Goal: Information Seeking & Learning: Learn about a topic

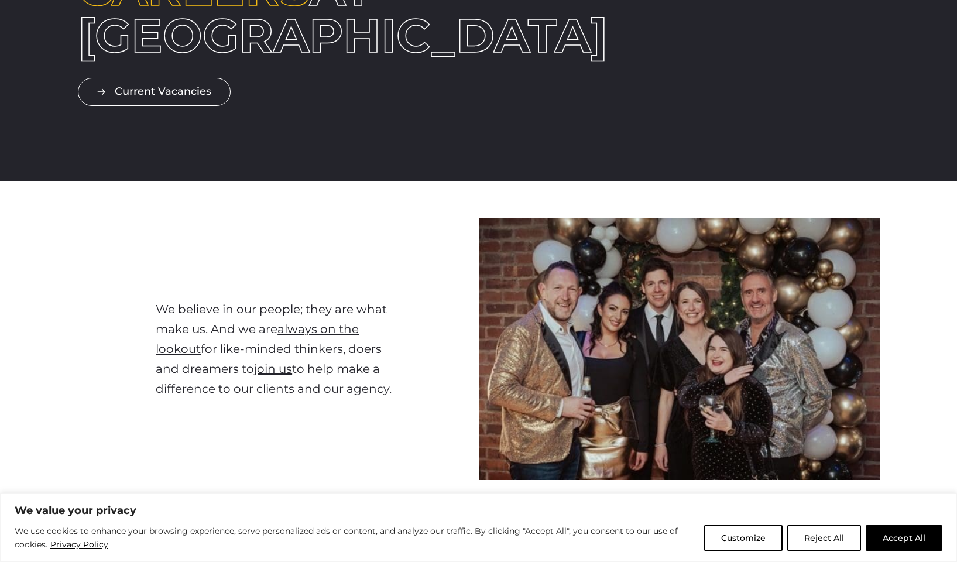
scroll to position [189, 0]
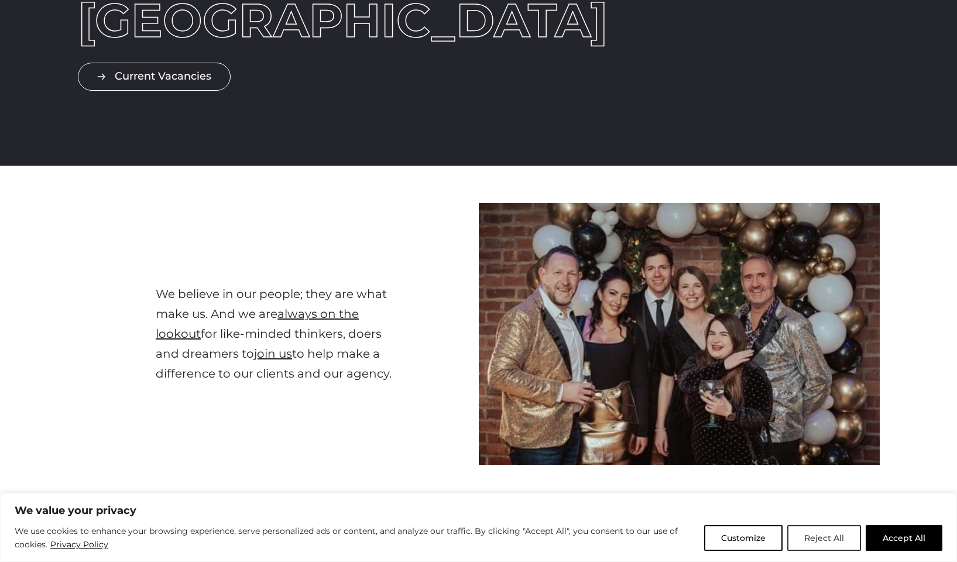
click at [823, 537] on button "Reject All" at bounding box center [824, 538] width 74 height 26
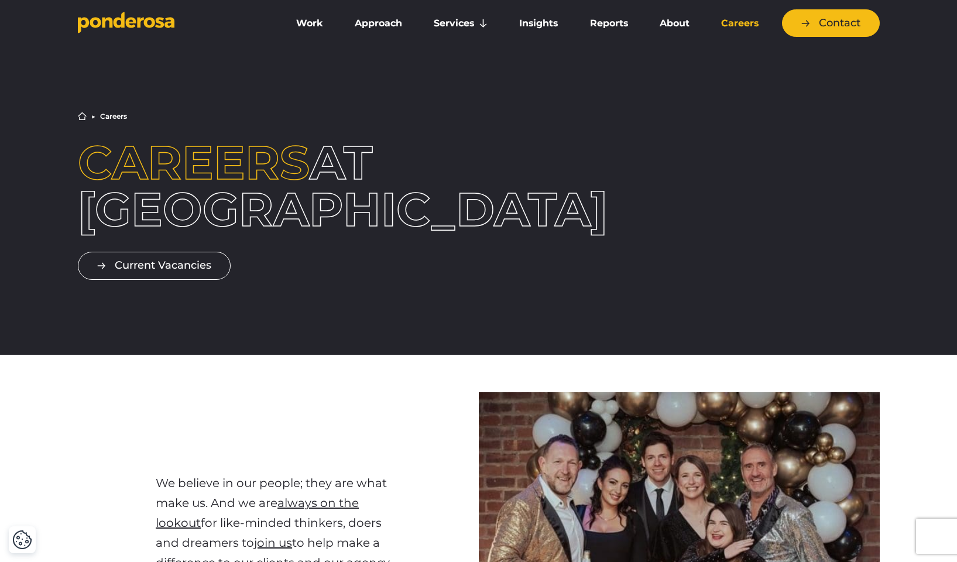
scroll to position [0, 0]
click at [307, 22] on link "Work" at bounding box center [310, 23] width 54 height 25
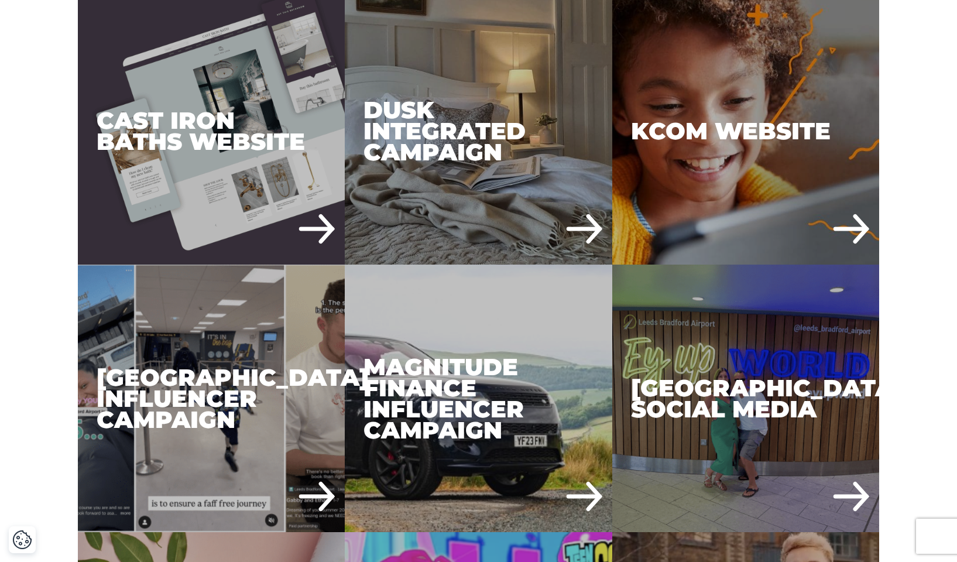
scroll to position [1204, 0]
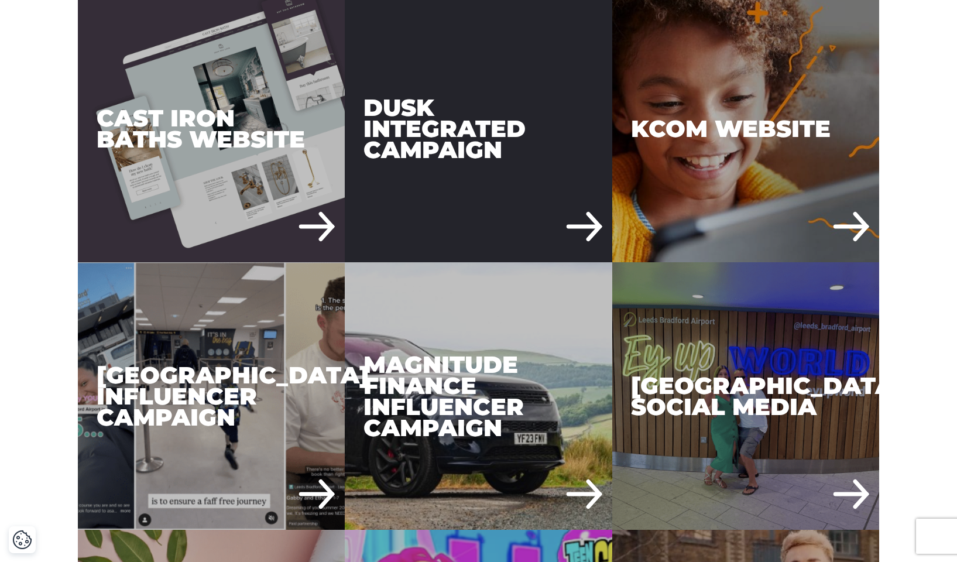
click at [580, 225] on div "DUSK Integrated Campaign" at bounding box center [479, 129] width 268 height 268
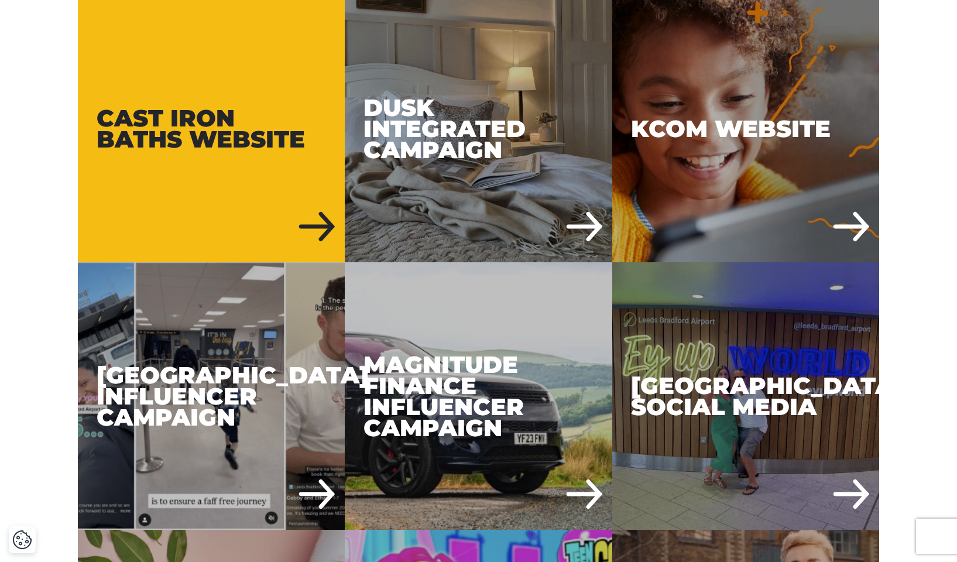
click at [172, 120] on div "Cast Iron Baths Website" at bounding box center [212, 129] width 268 height 268
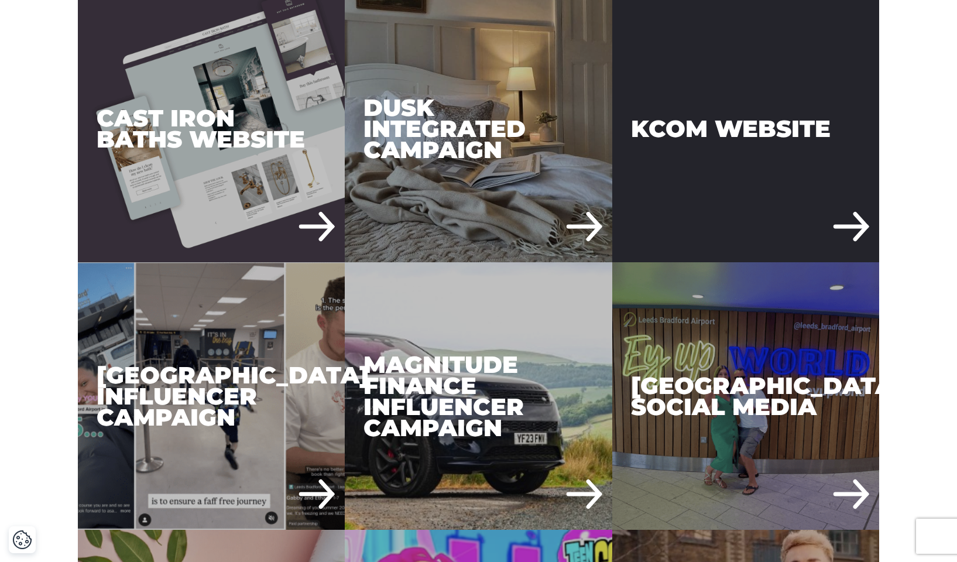
click at [711, 120] on div "KCOM Website" at bounding box center [746, 129] width 268 height 268
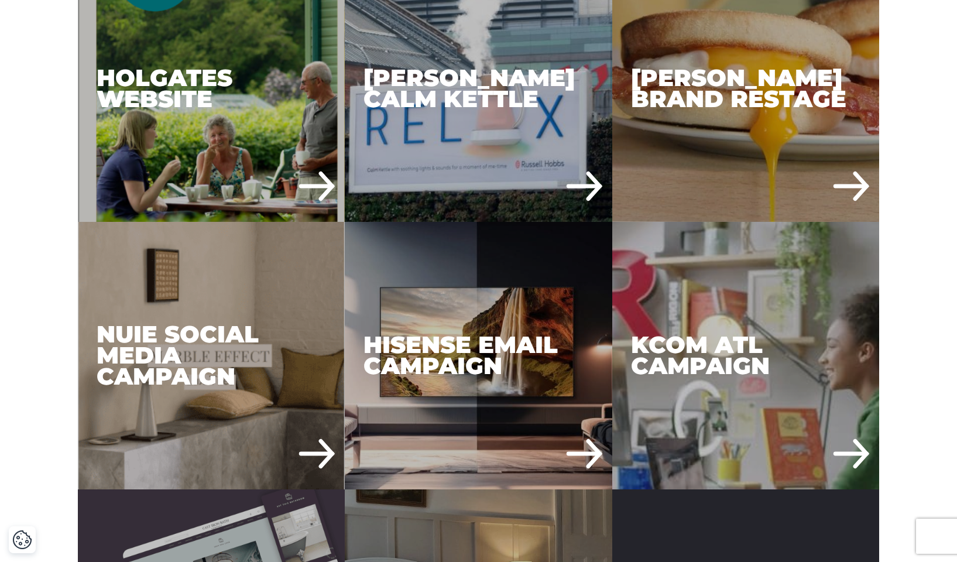
scroll to position [703, 0]
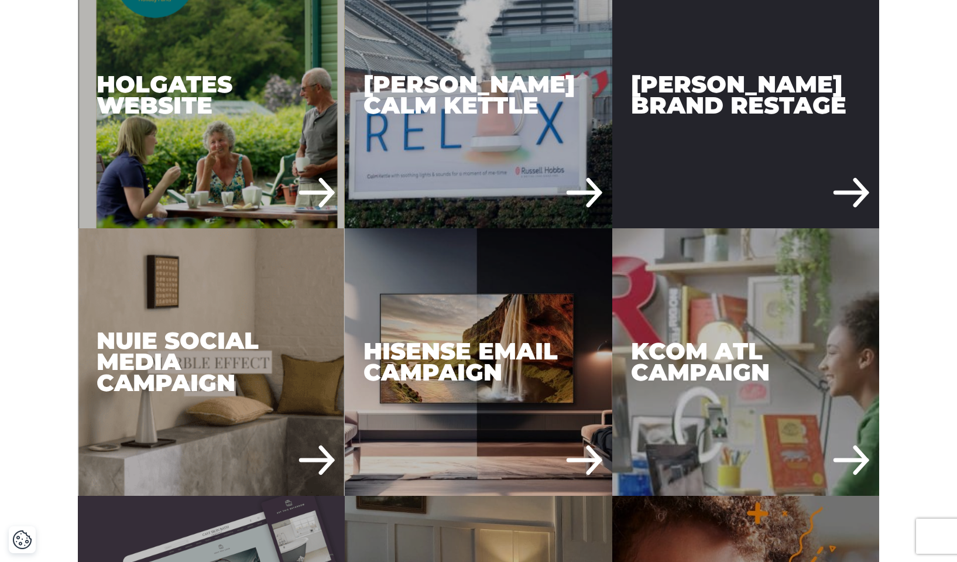
click at [728, 112] on div "Russell Hobbs Brand Restage" at bounding box center [746, 95] width 268 height 268
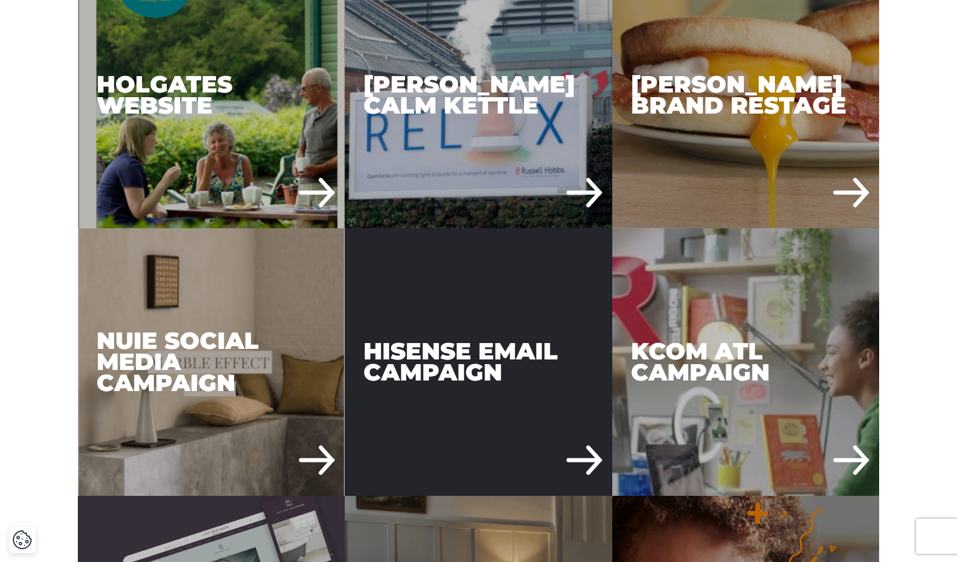
click at [437, 293] on div "Hisense Email Campaign" at bounding box center [479, 362] width 268 height 268
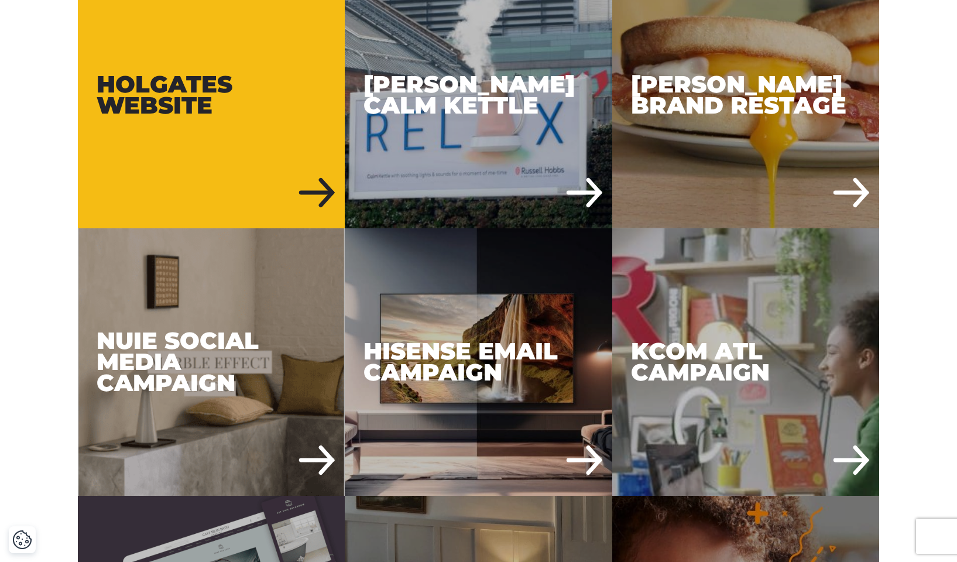
click at [138, 117] on div "Holgates Website" at bounding box center [212, 95] width 268 height 268
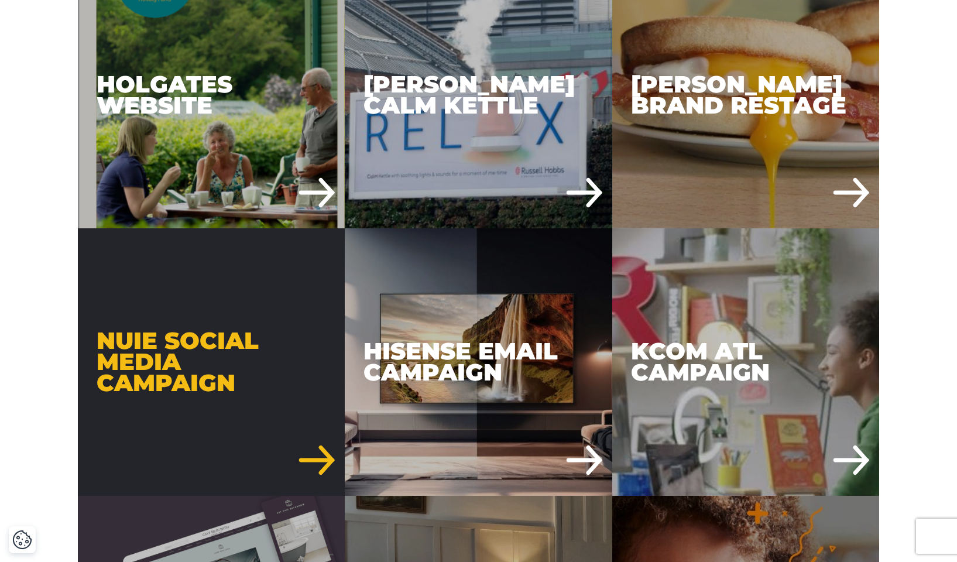
click at [133, 371] on div "Nuie Social Media Campaign" at bounding box center [212, 362] width 268 height 268
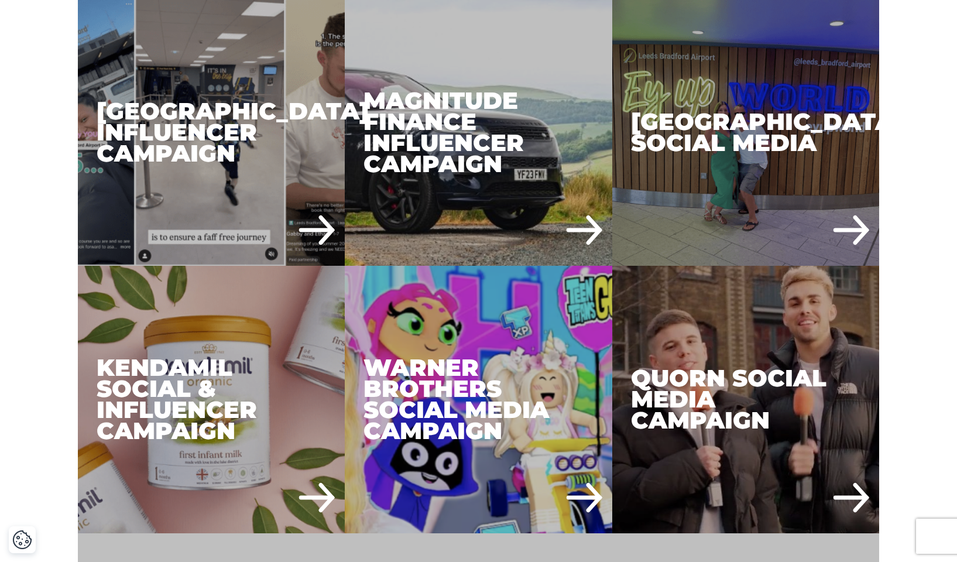
scroll to position [1469, 0]
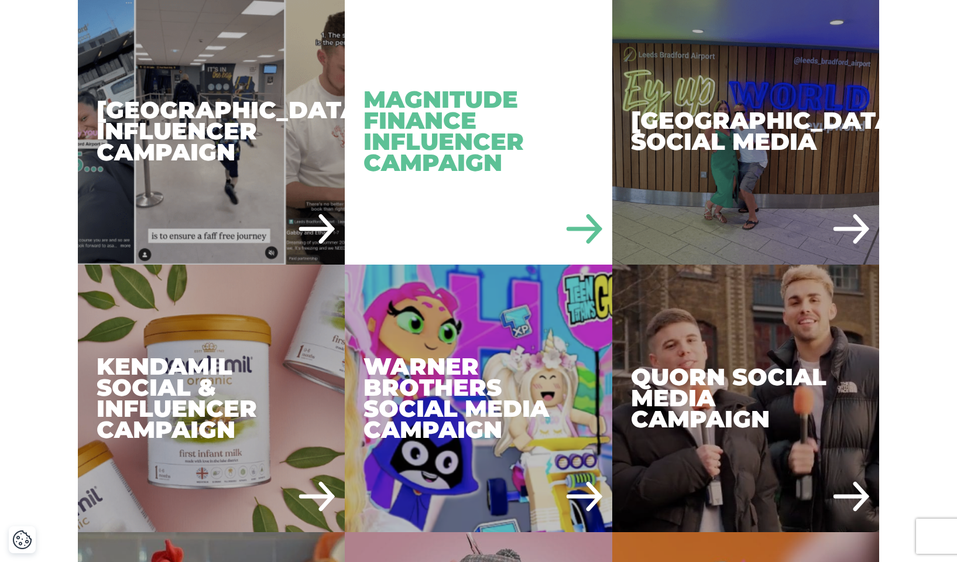
click at [475, 139] on div "Magnitude Finance Influencer Campaign" at bounding box center [479, 131] width 268 height 268
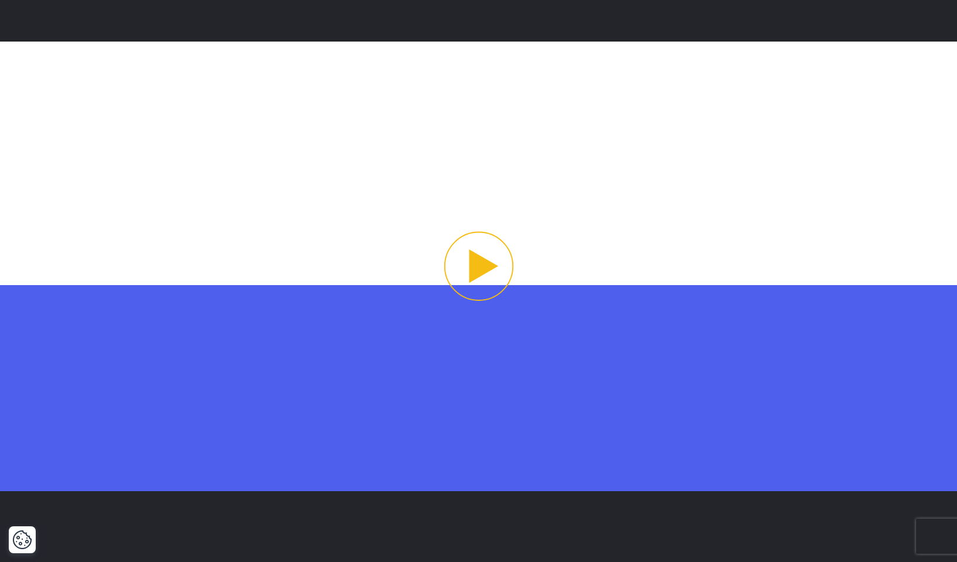
scroll to position [1028, 0]
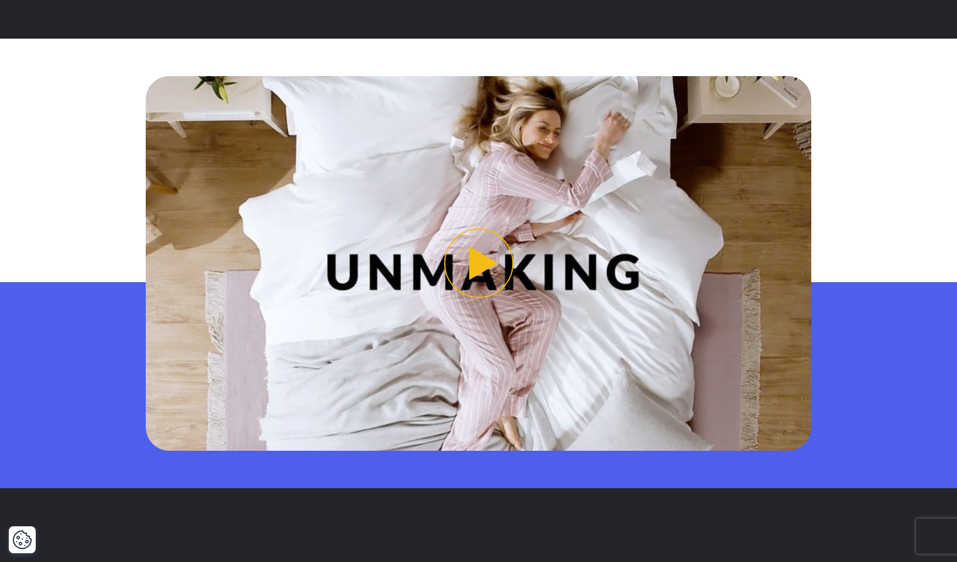
click at [485, 250] on button "Play video" at bounding box center [479, 263] width 666 height 374
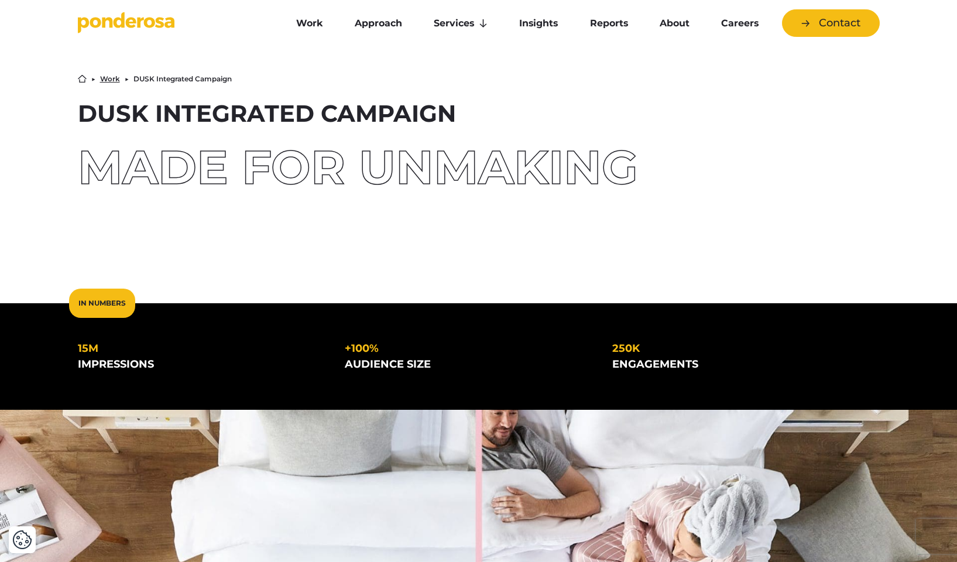
scroll to position [0, 0]
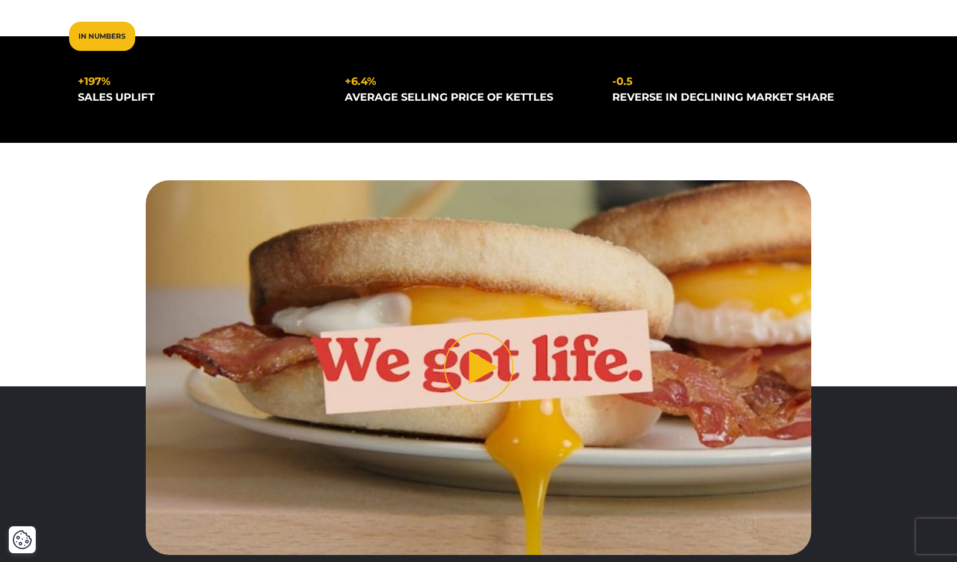
scroll to position [270, 0]
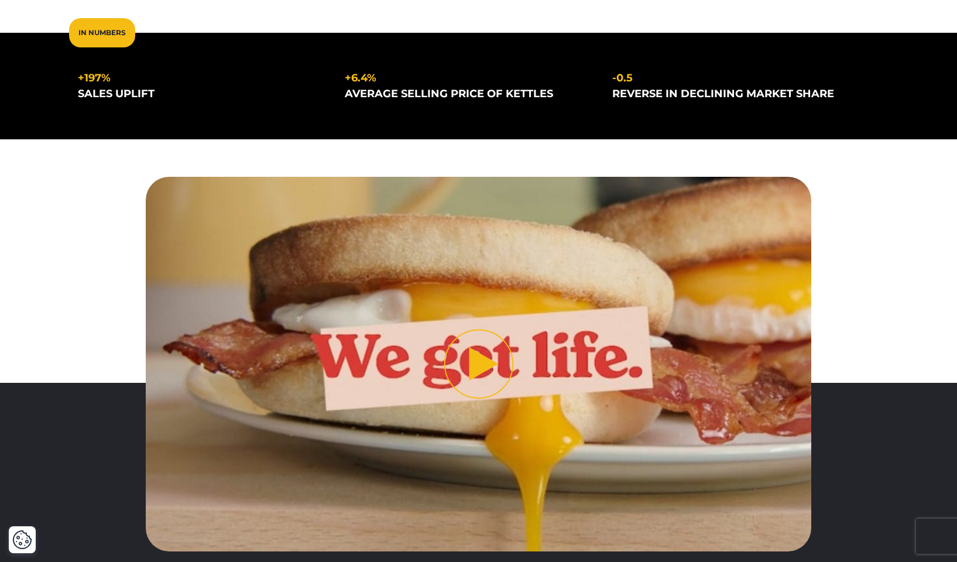
click at [481, 357] on button "Play video" at bounding box center [479, 364] width 666 height 374
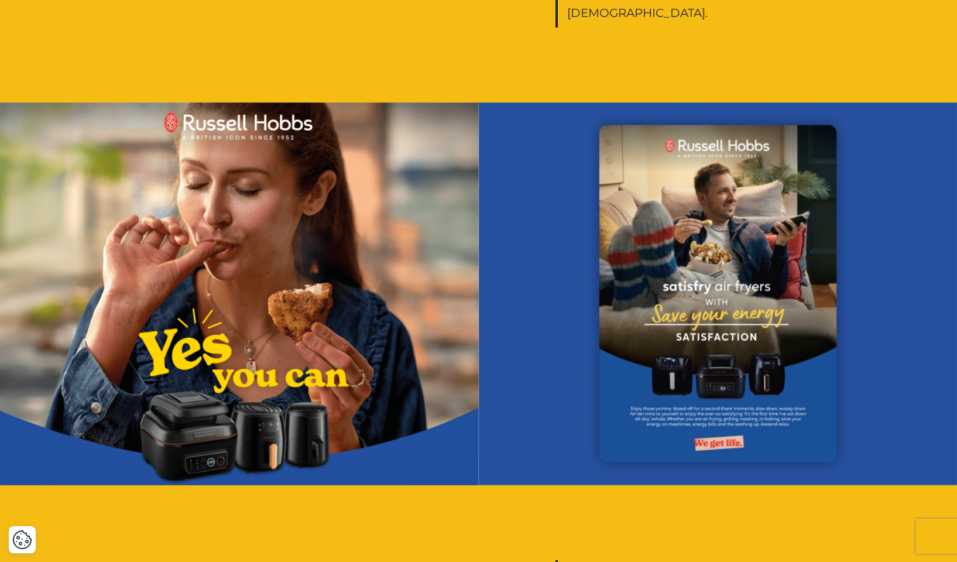
scroll to position [1471, 0]
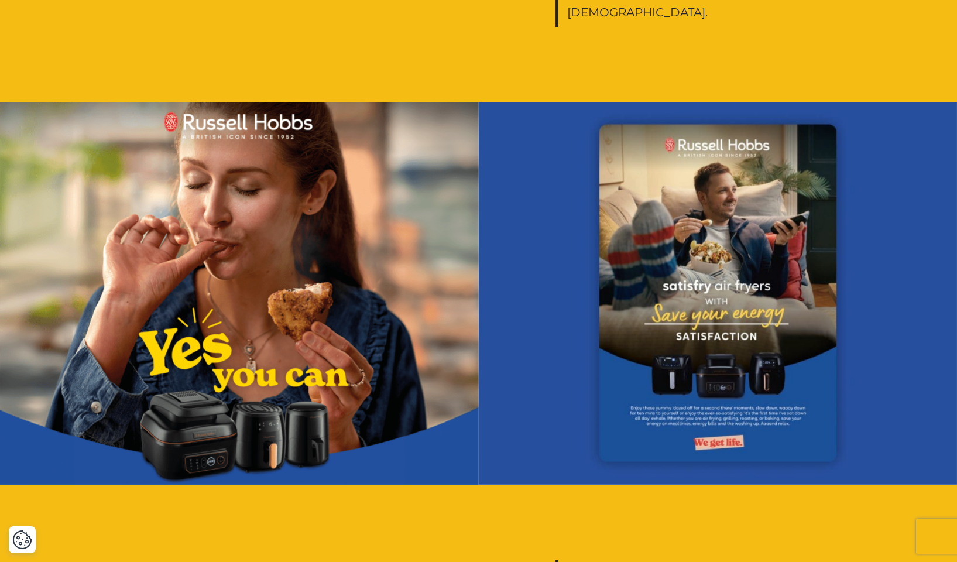
click at [251, 232] on img at bounding box center [239, 293] width 479 height 383
click at [211, 358] on img at bounding box center [239, 293] width 479 height 383
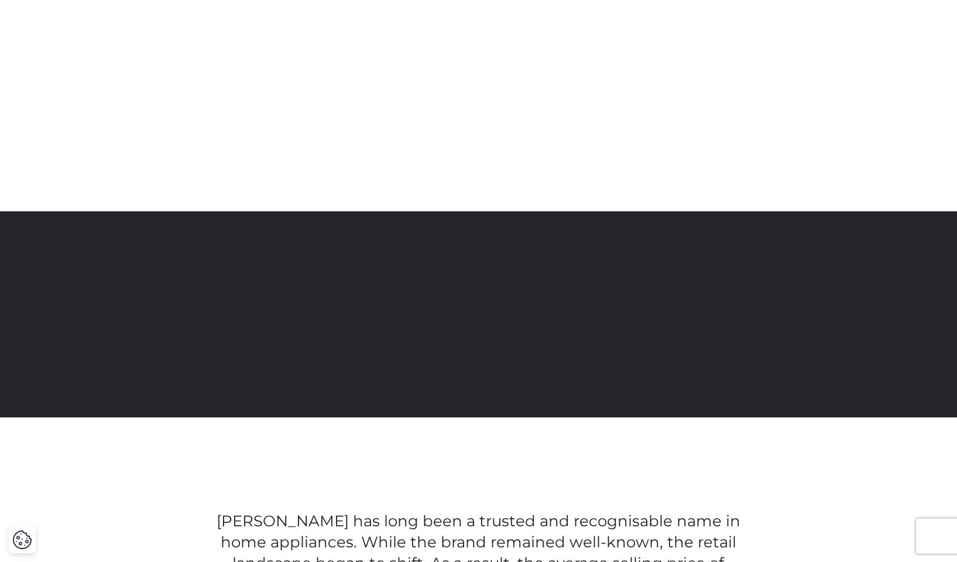
scroll to position [262, 0]
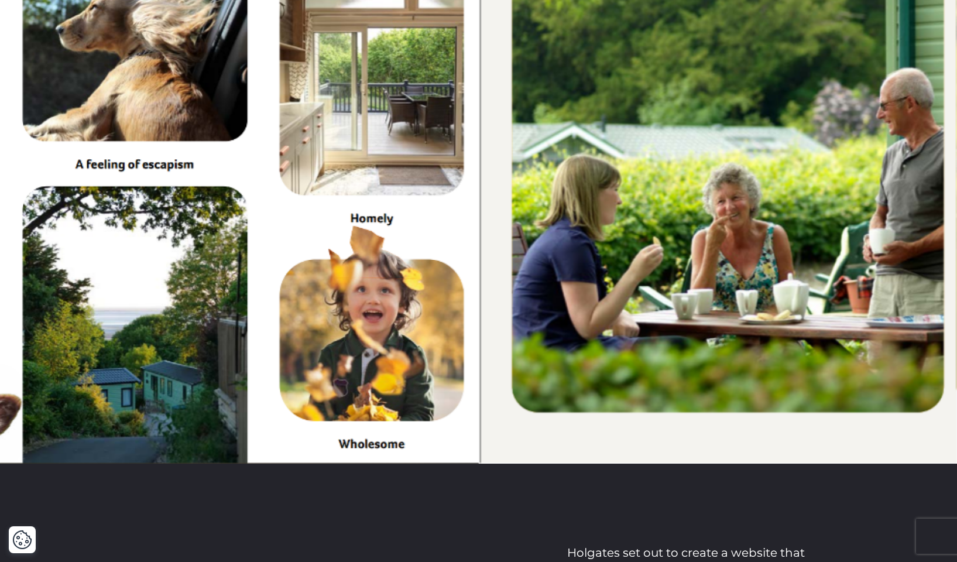
scroll to position [953, 0]
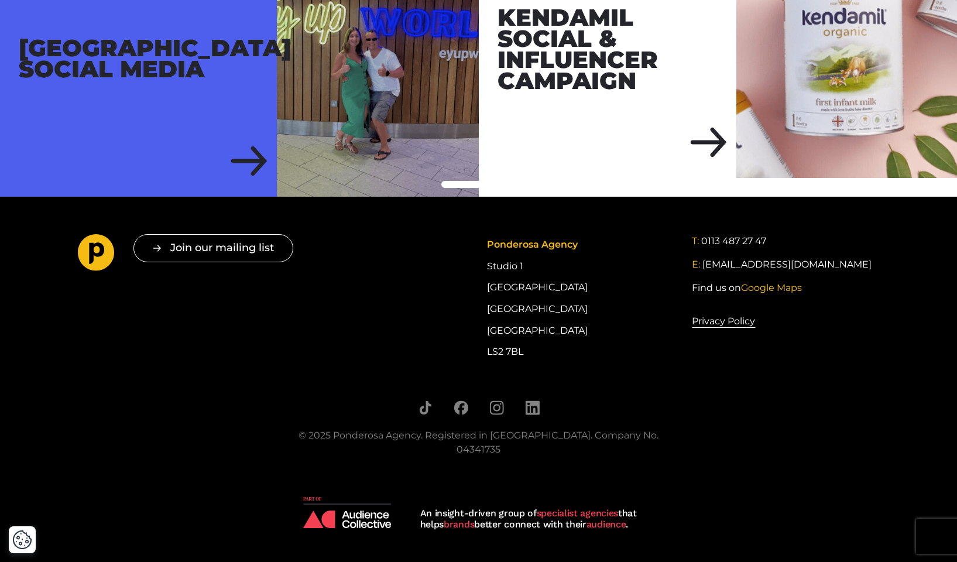
scroll to position [4144, 0]
drag, startPoint x: 524, startPoint y: 365, endPoint x: 482, endPoint y: 285, distance: 90.3
click at [482, 285] on div "Join our mailing list " * " indicates required fields Email * Consent * I give …" at bounding box center [479, 298] width 820 height 128
copy div "Studio [STREET_ADDRESS]"
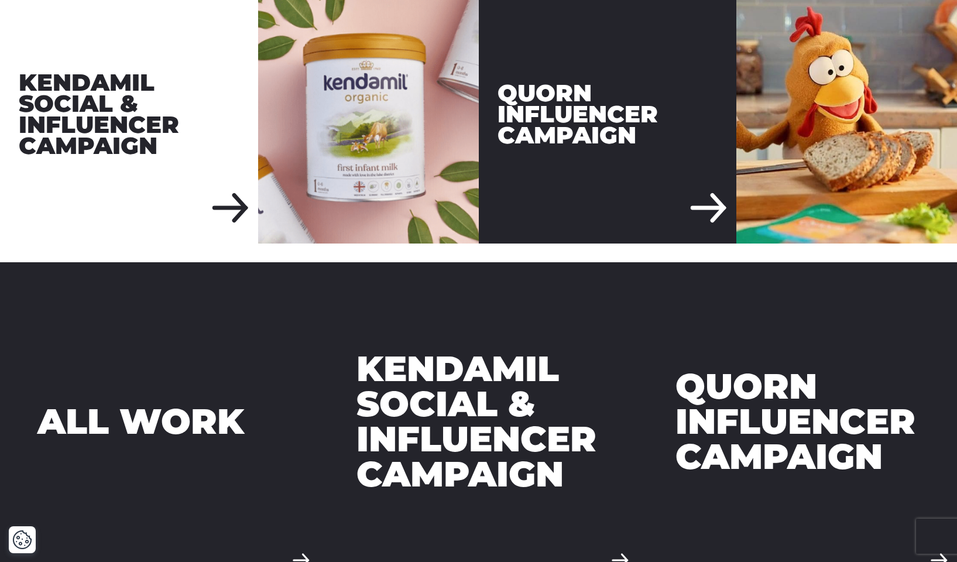
scroll to position [3137, 0]
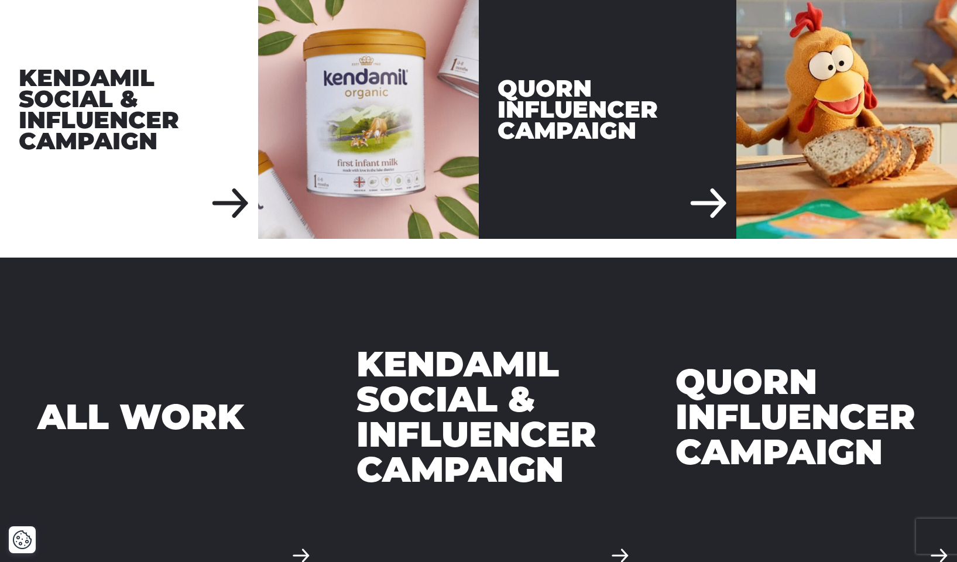
click at [806, 239] on img at bounding box center [847, 110] width 221 height 258
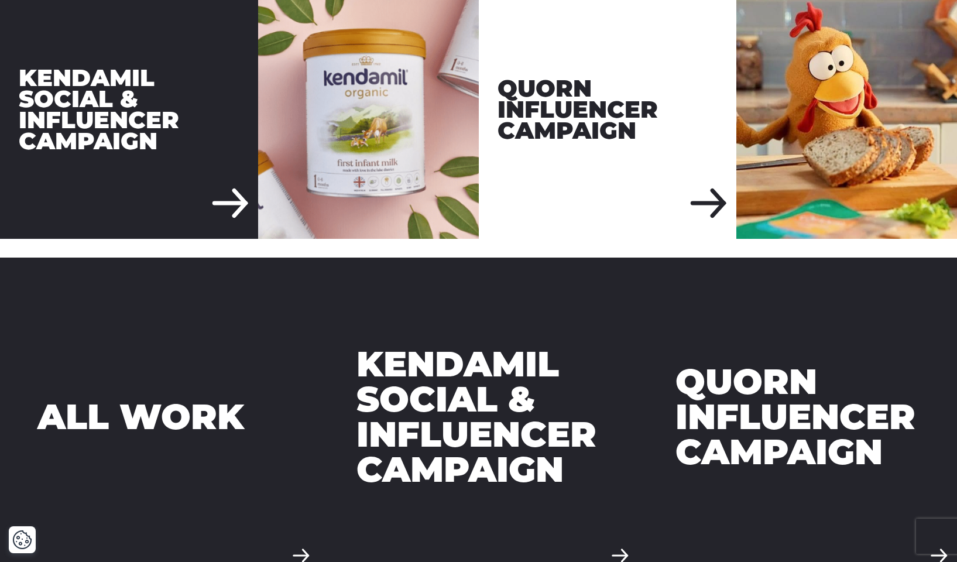
click at [376, 95] on img at bounding box center [368, 110] width 221 height 258
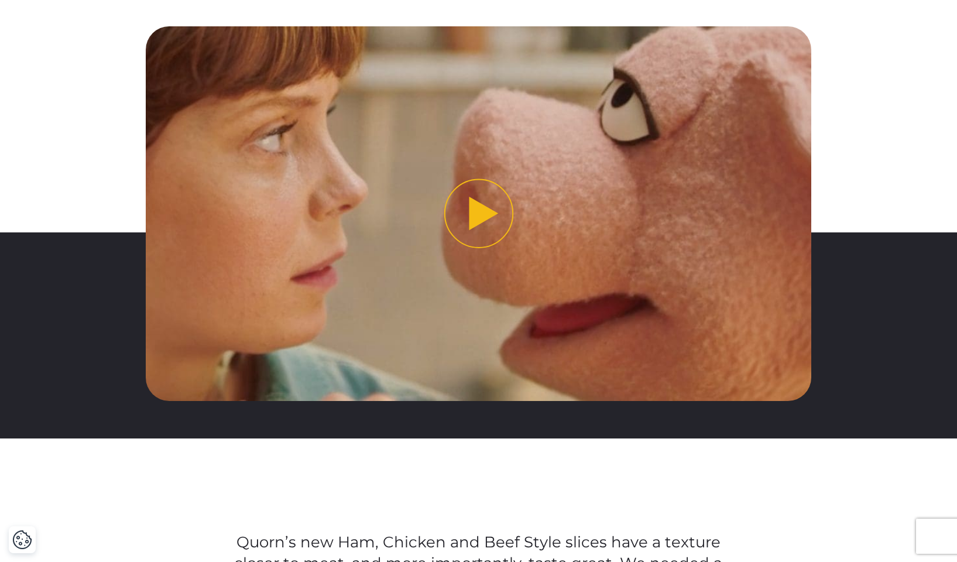
scroll to position [407, 0]
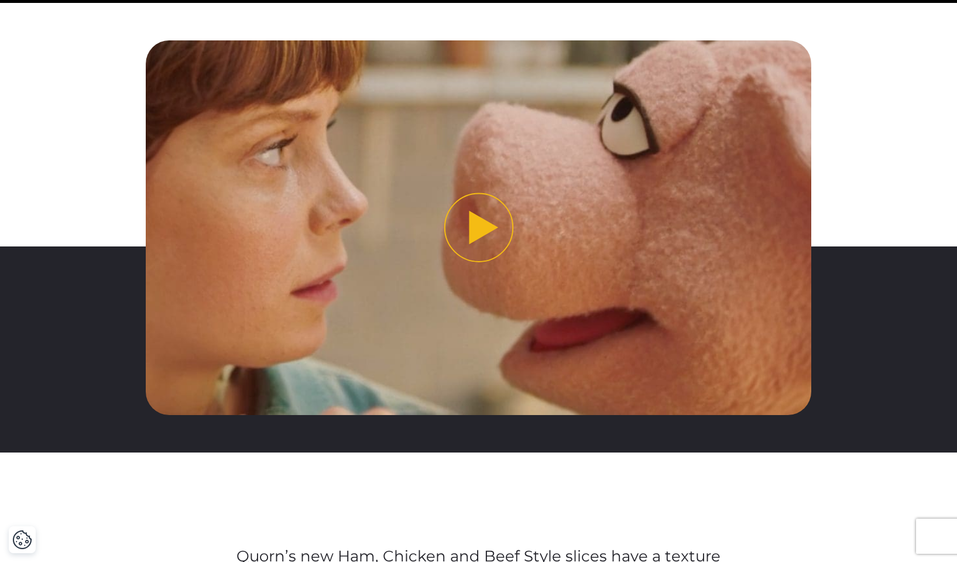
click at [480, 226] on button "Play video" at bounding box center [479, 227] width 666 height 374
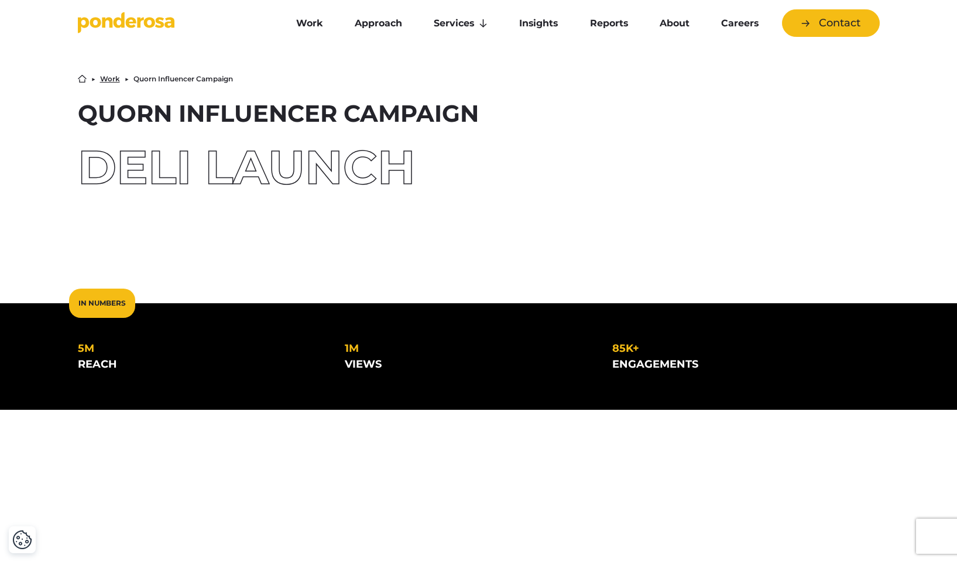
scroll to position [0, 0]
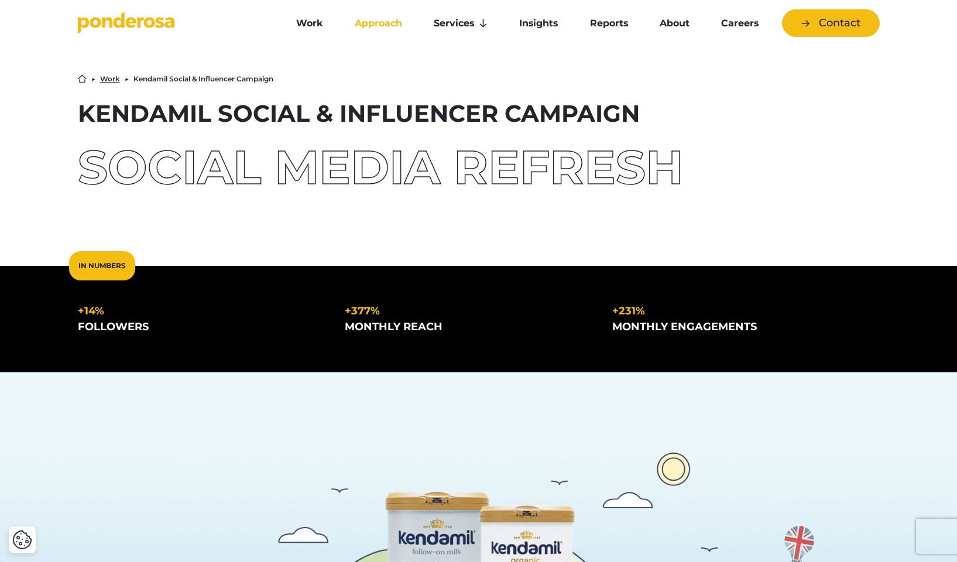
click at [375, 23] on link "Approach" at bounding box center [378, 23] width 74 height 25
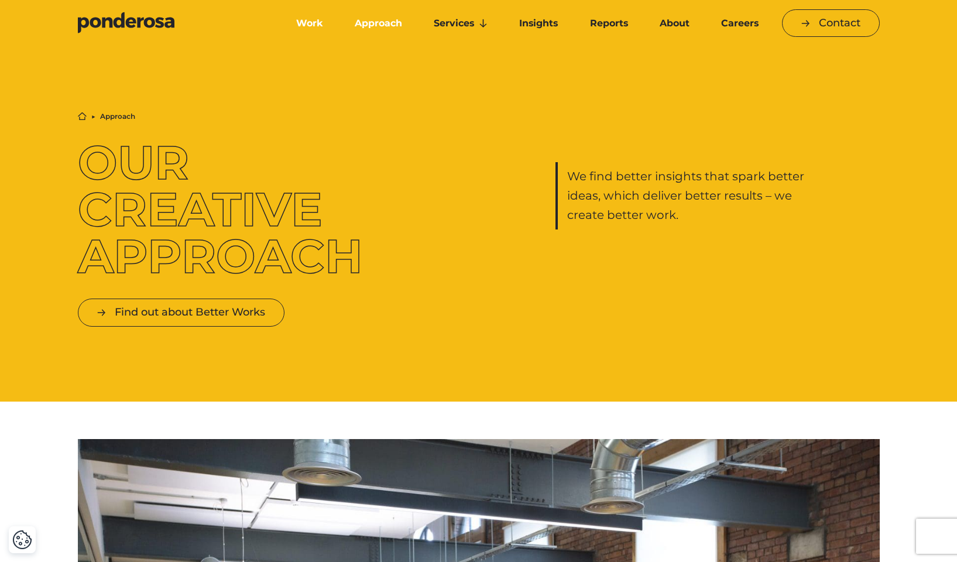
click at [306, 23] on link "Work" at bounding box center [310, 23] width 54 height 25
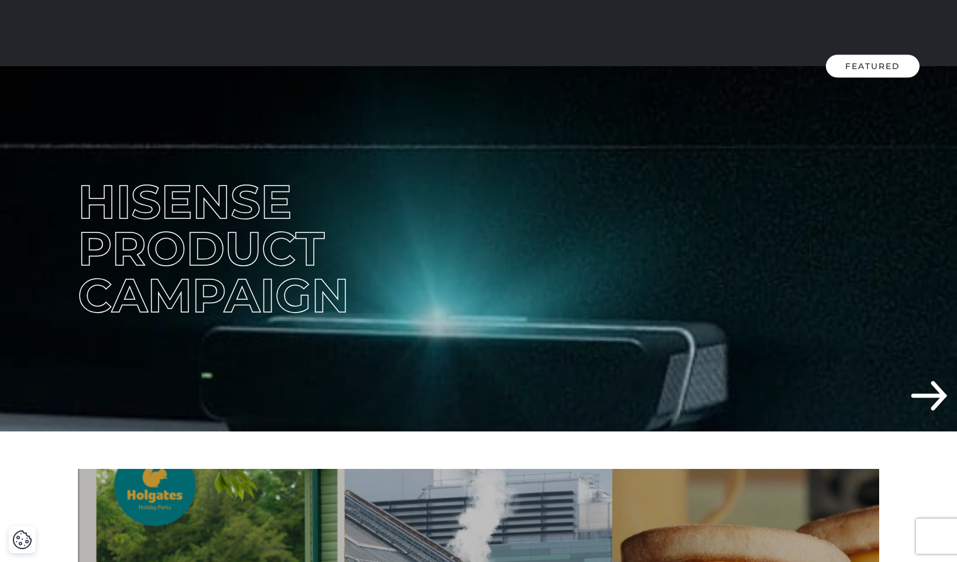
scroll to position [321, 0]
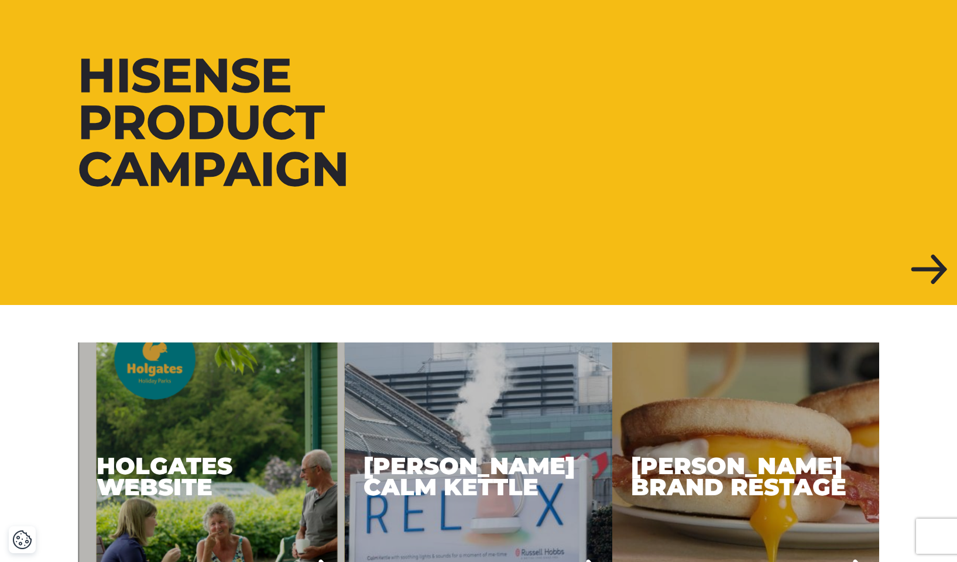
click at [929, 268] on div at bounding box center [478, 122] width 957 height 365
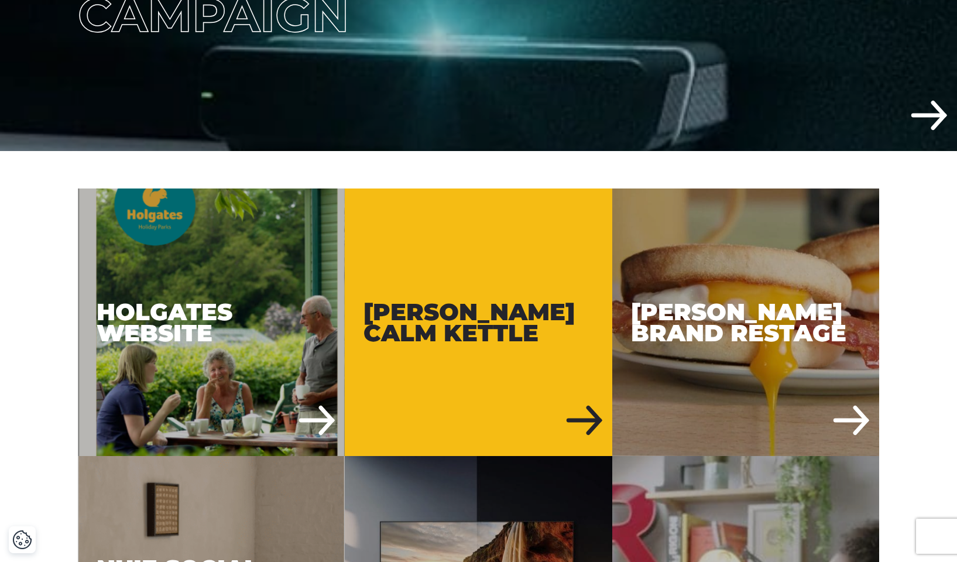
scroll to position [497, 0]
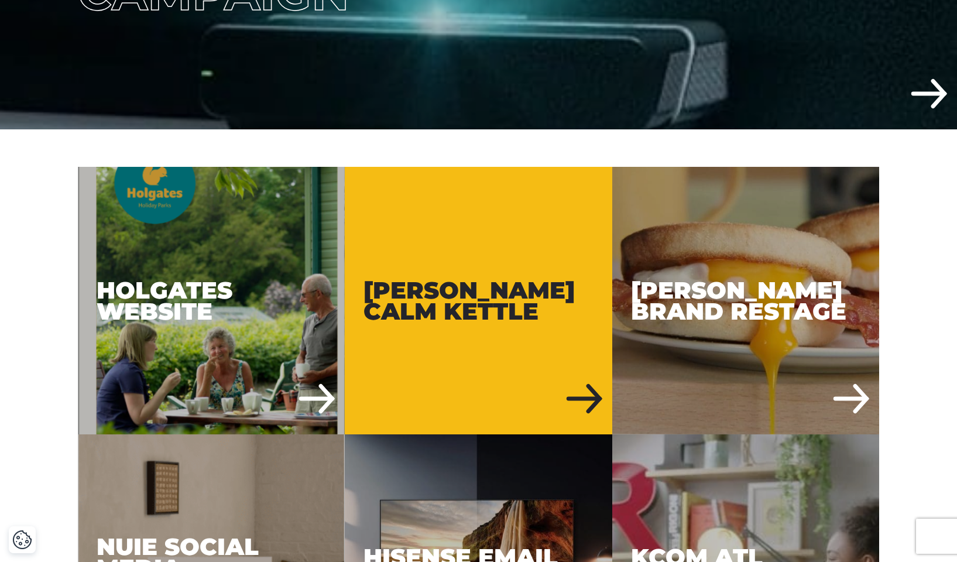
click at [461, 309] on div "Russell Hobbs Calm Kettle" at bounding box center [479, 301] width 268 height 268
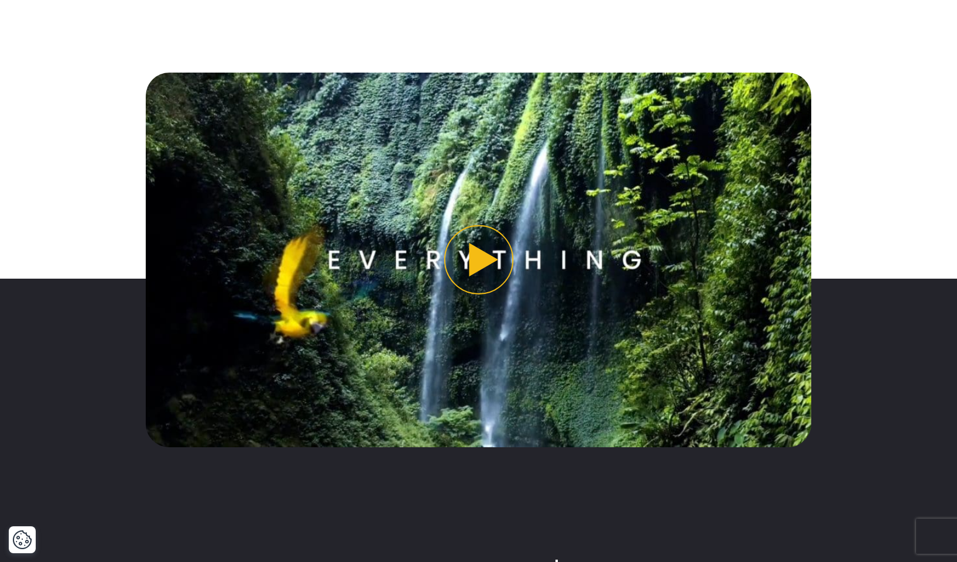
scroll to position [973, 0]
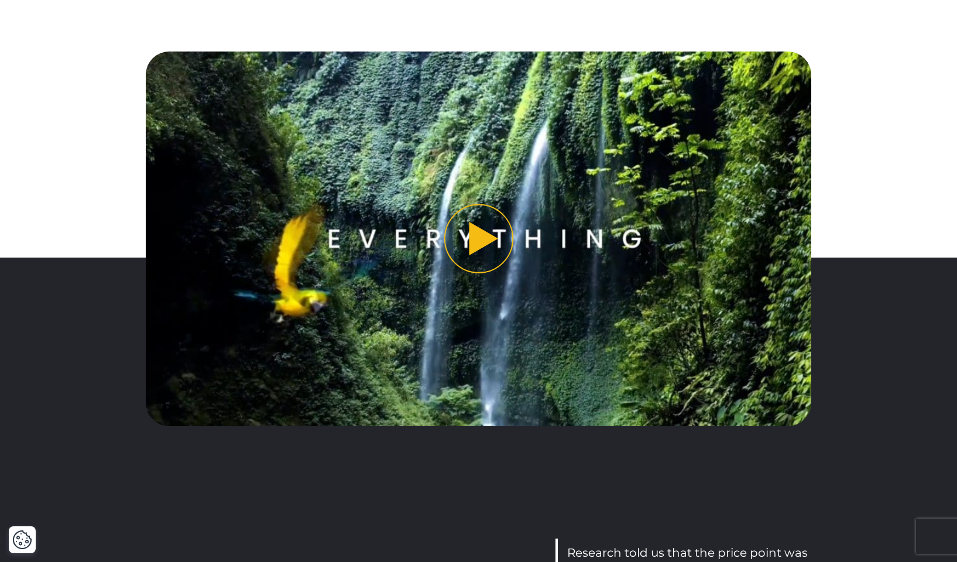
click at [487, 234] on button "Play video" at bounding box center [479, 239] width 666 height 374
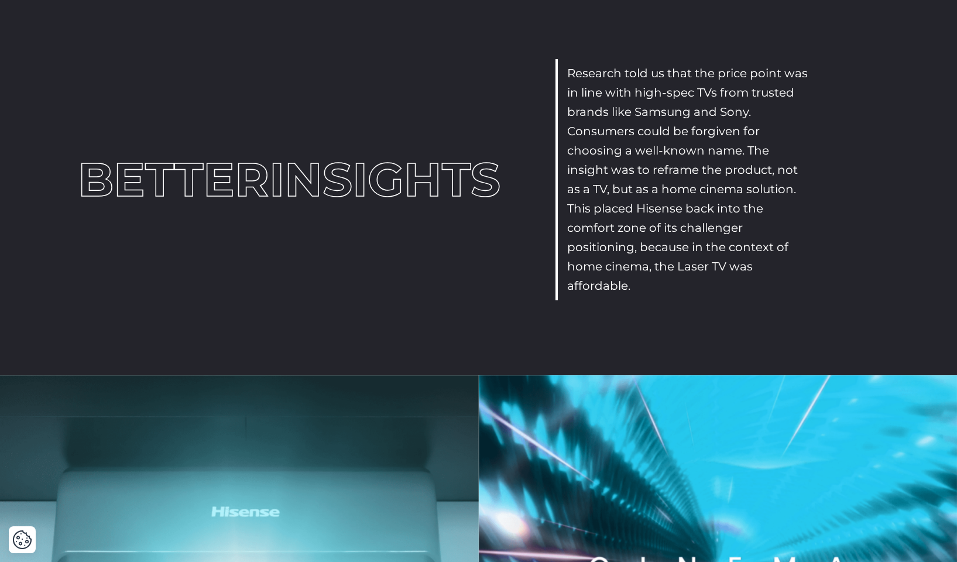
scroll to position [1366, 0]
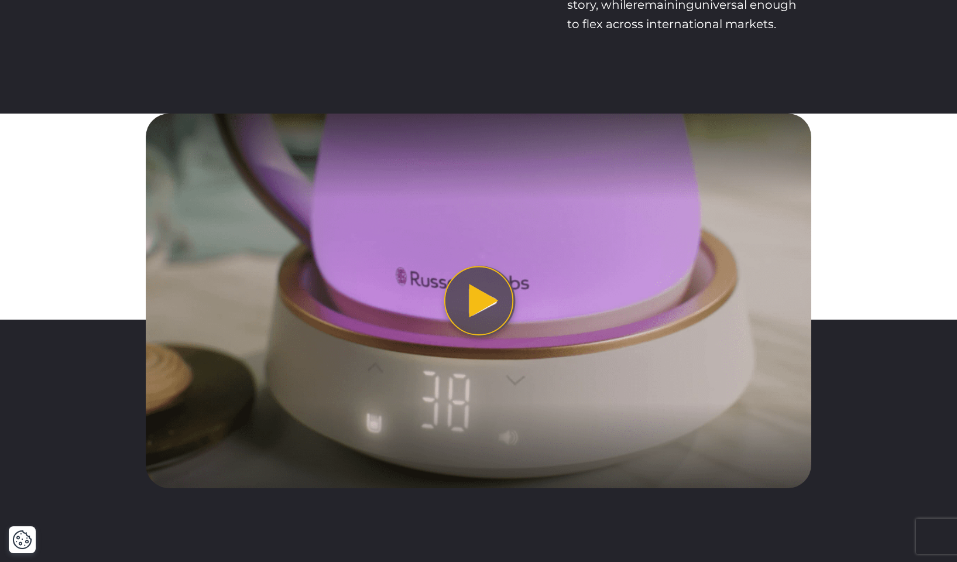
scroll to position [1393, 0]
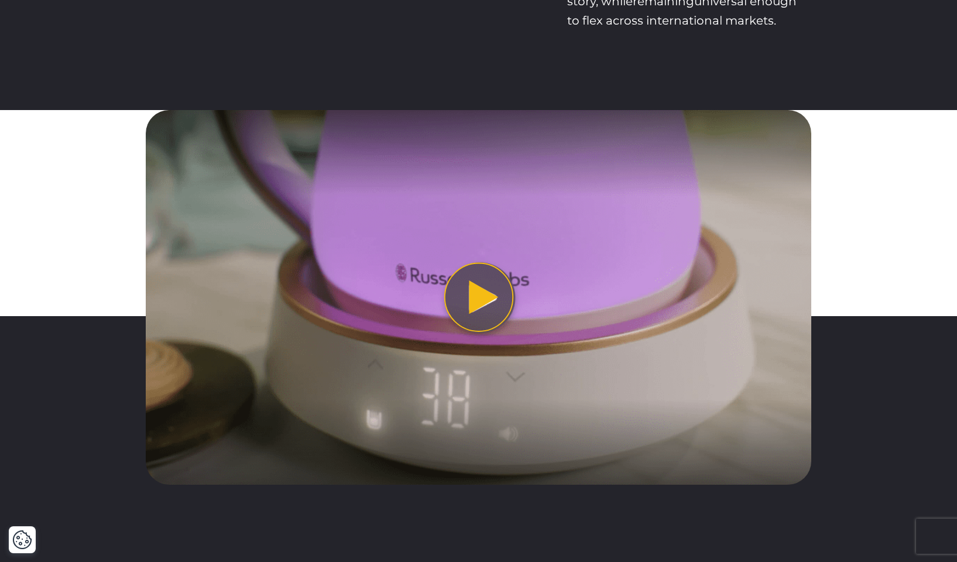
click at [477, 297] on button "Play video" at bounding box center [479, 297] width 666 height 374
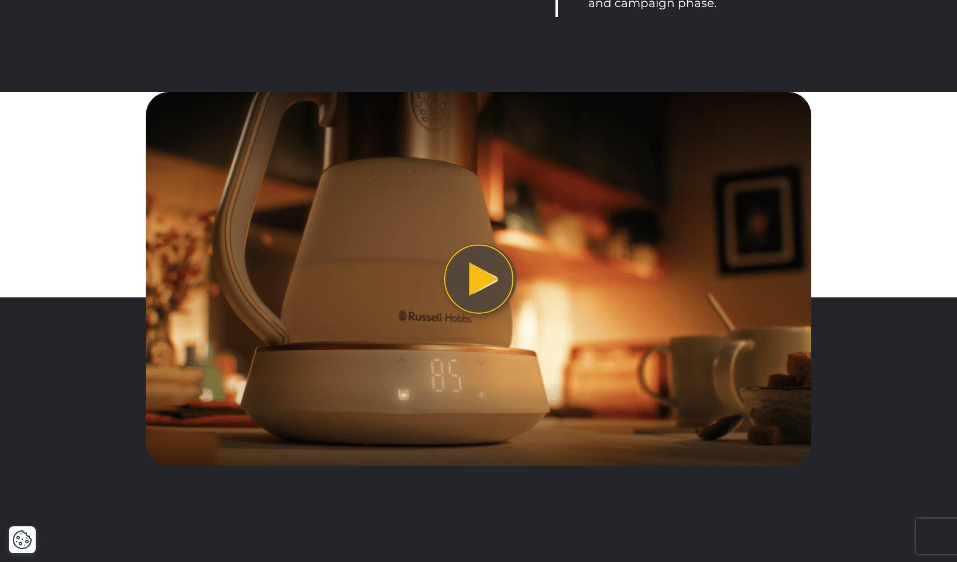
scroll to position [2515, 0]
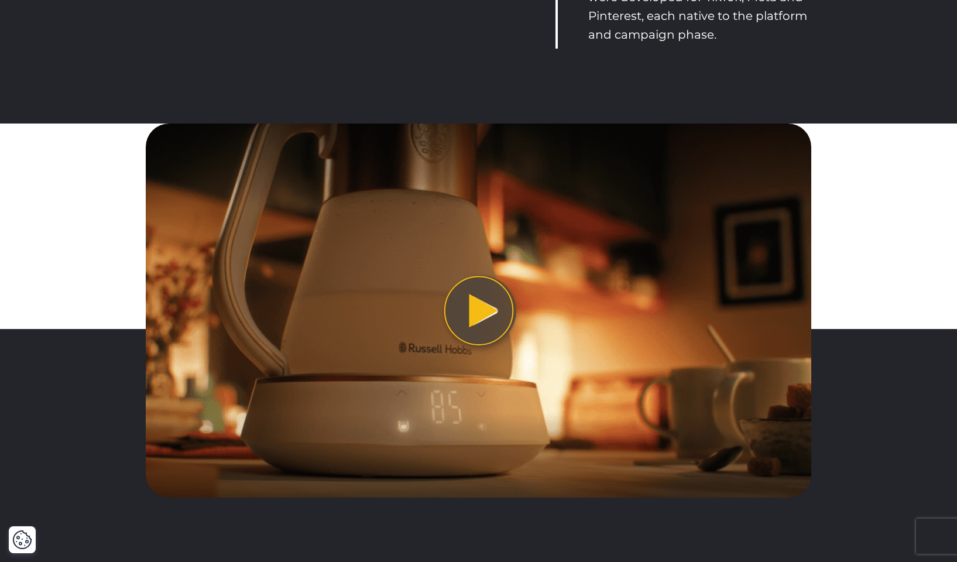
click at [485, 303] on button "Play video" at bounding box center [479, 311] width 666 height 374
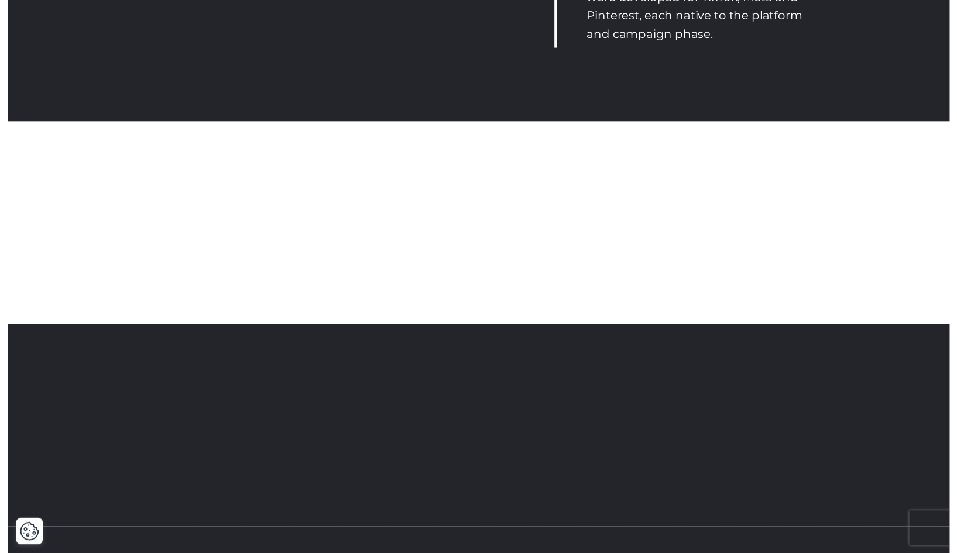
scroll to position [2486, 0]
